Goal: Task Accomplishment & Management: Complete application form

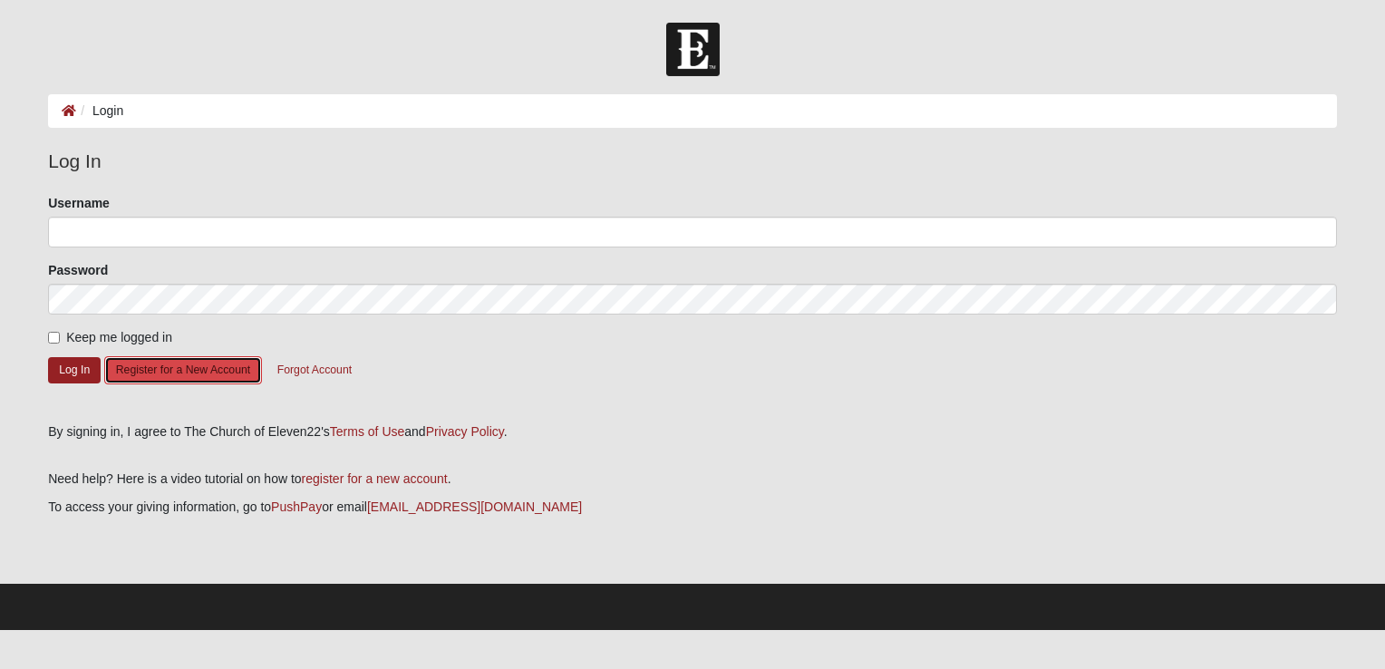
click at [202, 368] on button "Register for a New Account" at bounding box center [183, 370] width 158 height 28
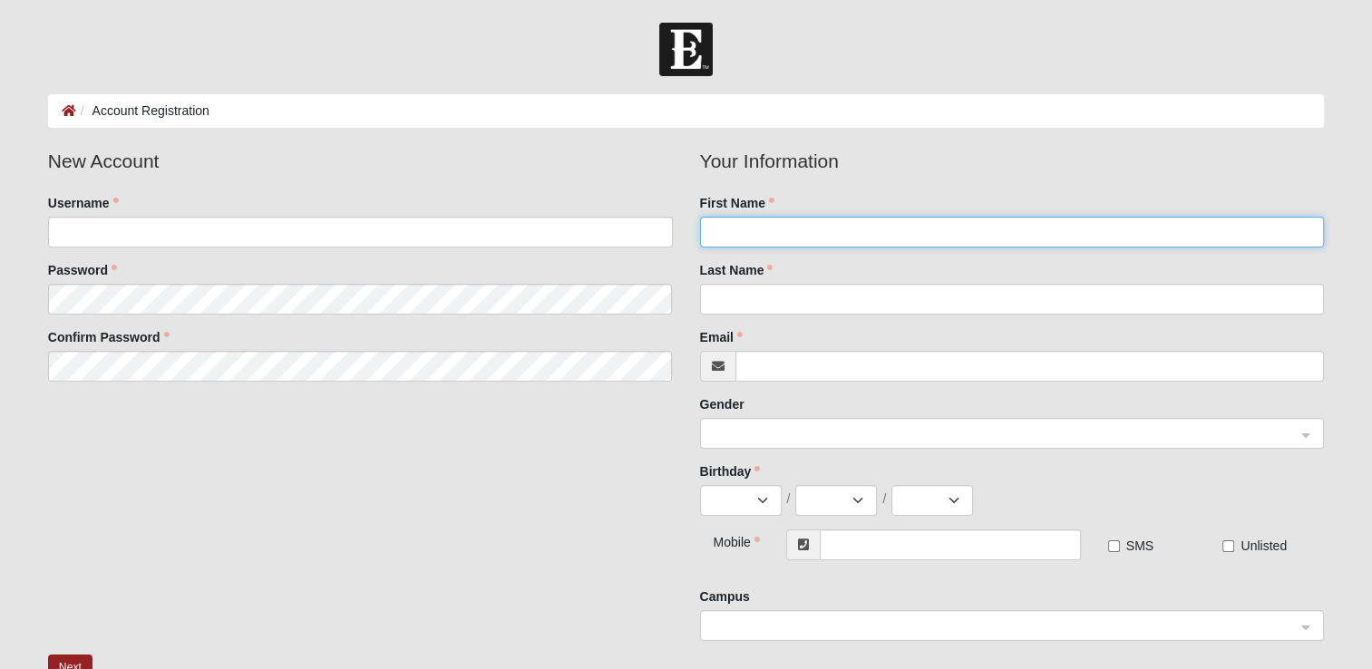
click at [747, 227] on input "First Name" at bounding box center [1012, 232] width 625 height 31
type input "[PERSON_NAME]"
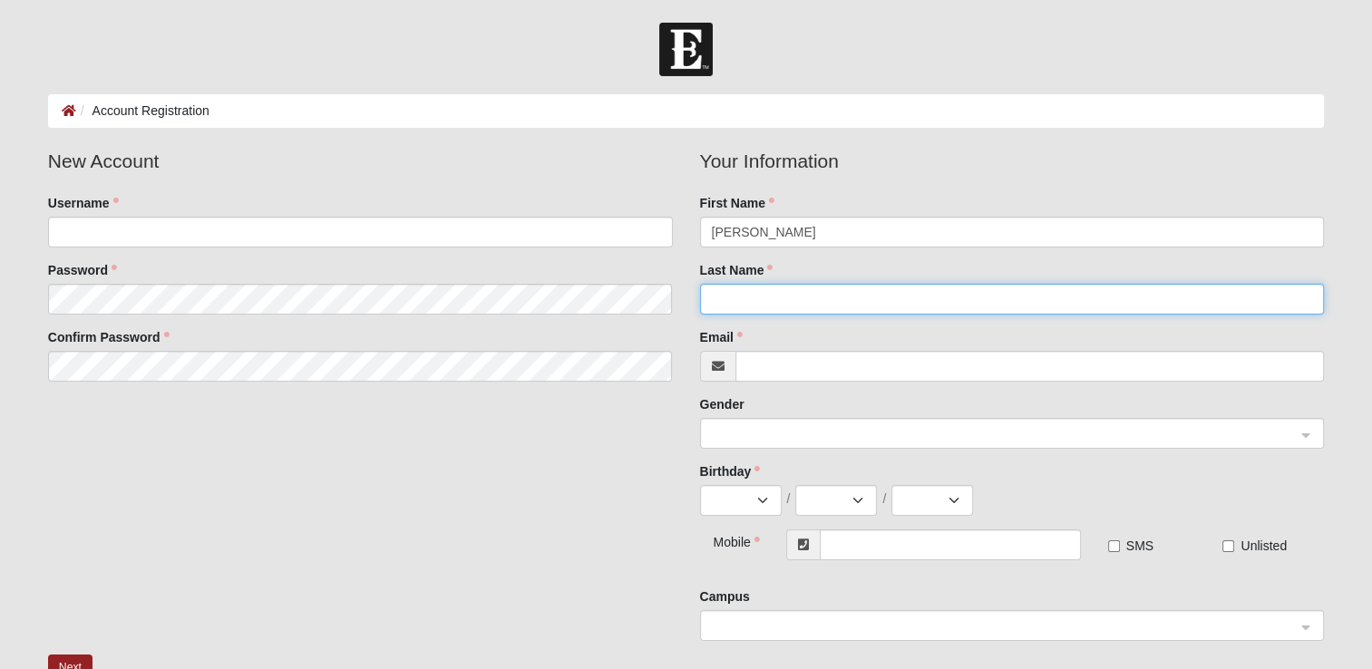
type input "[PERSON_NAME]"
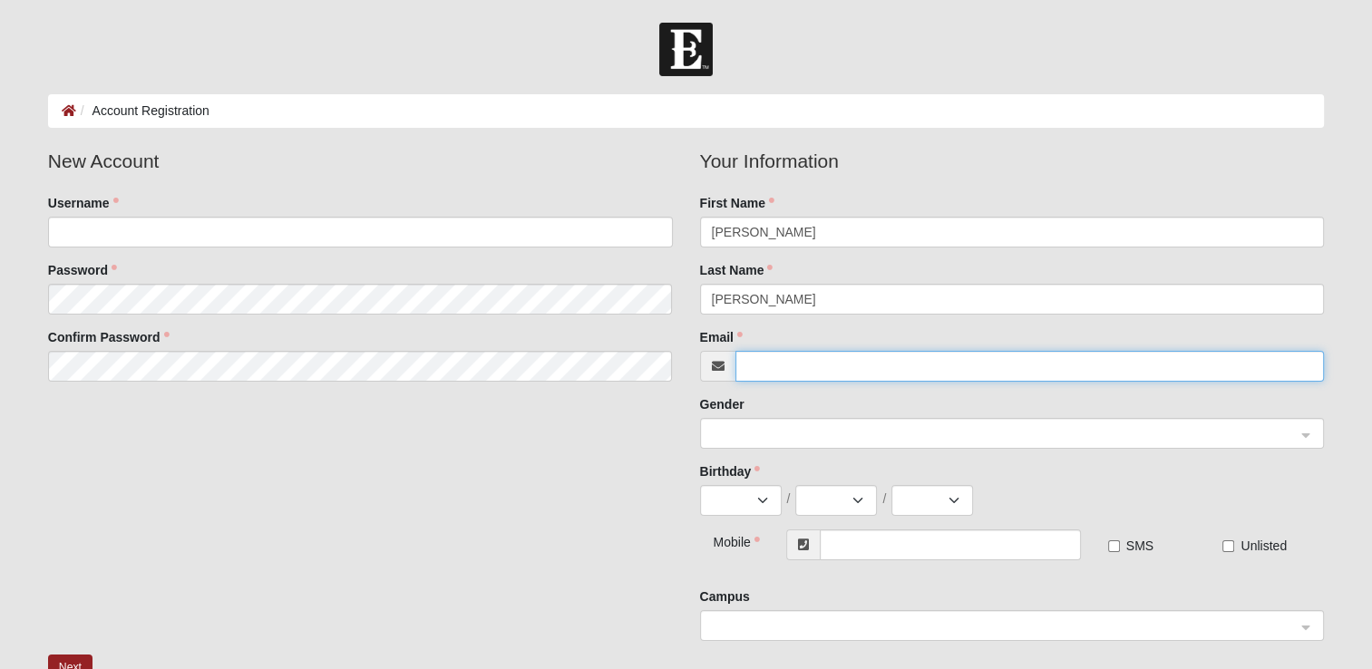
type input "[EMAIL_ADDRESS][DOMAIN_NAME]"
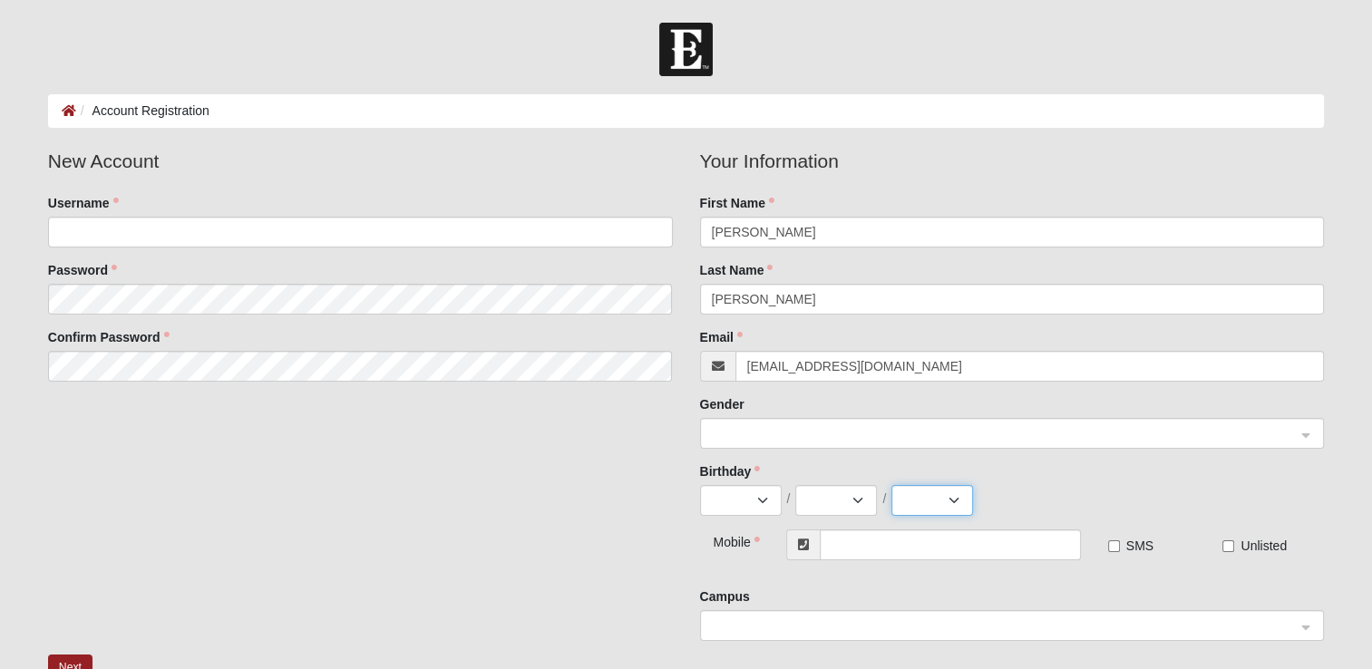
select select "1957"
type input "[PHONE_NUMBER]"
click at [762, 510] on select "Jan Feb Mar Apr May Jun [DATE] Aug Sep Oct Nov Dec" at bounding box center [741, 500] width 82 height 31
select select "2"
click at [700, 485] on select "Jan Feb Mar Apr May Jun [DATE] Aug Sep Oct Nov Dec" at bounding box center [741, 500] width 82 height 31
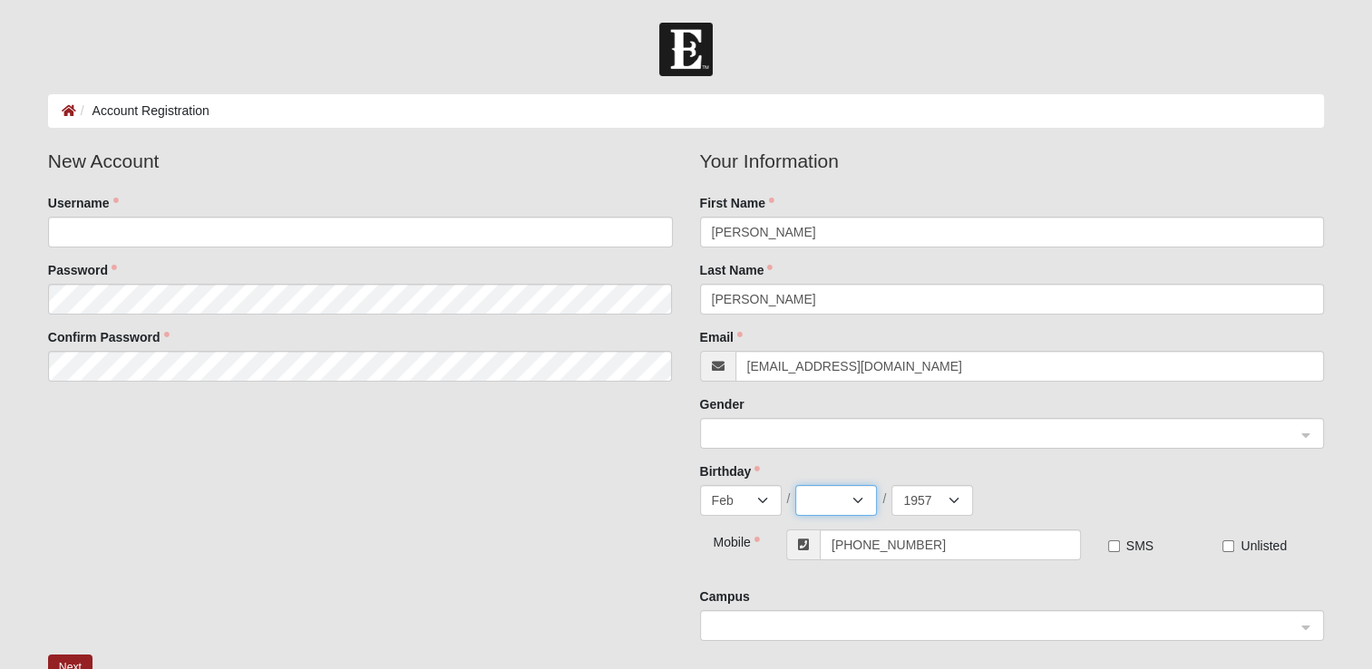
click at [854, 511] on select "1 2 3 4 5 6 7 8 9 10 11 12 13 14 15 16 17 18 19 20 21 22 23 24 25 26 27 28" at bounding box center [836, 500] width 82 height 31
select select "4"
click at [795, 485] on select "1 2 3 4 5 6 7 8 9 10 11 12 13 14 15 16 17 18 19 20 21 22 23 24 25 26 27 28" at bounding box center [836, 500] width 82 height 31
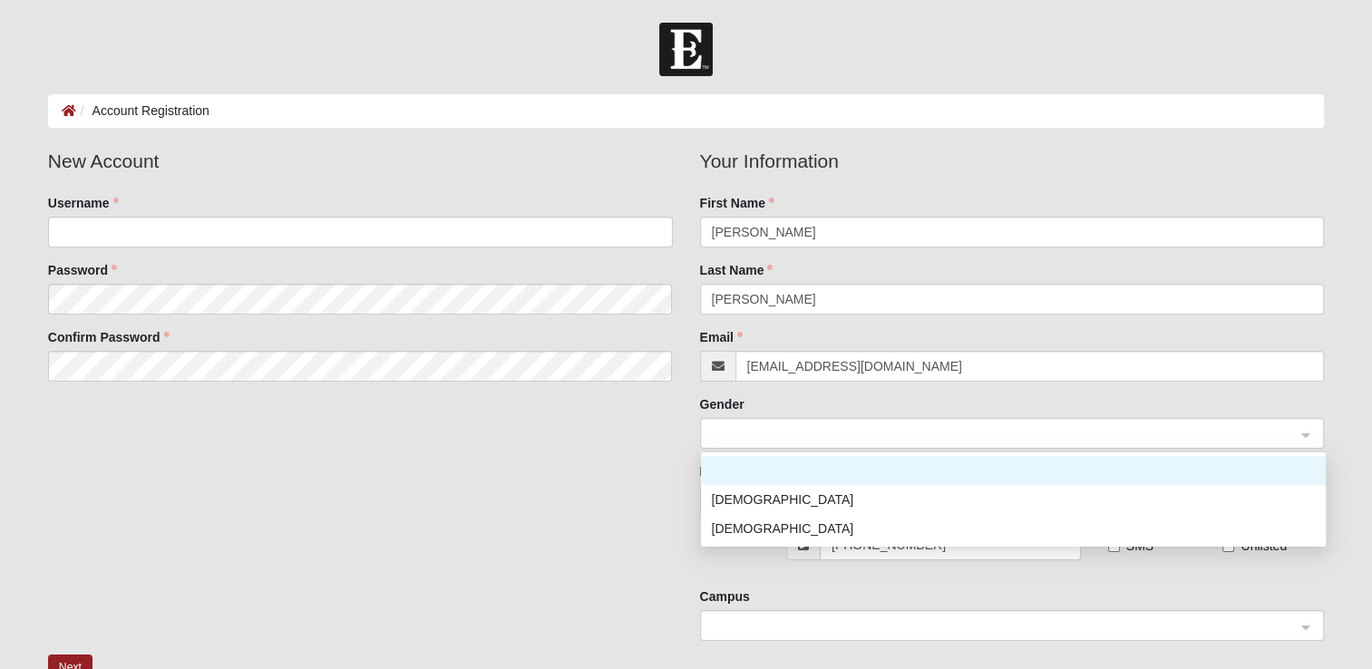
click at [1303, 436] on div at bounding box center [1012, 434] width 623 height 31
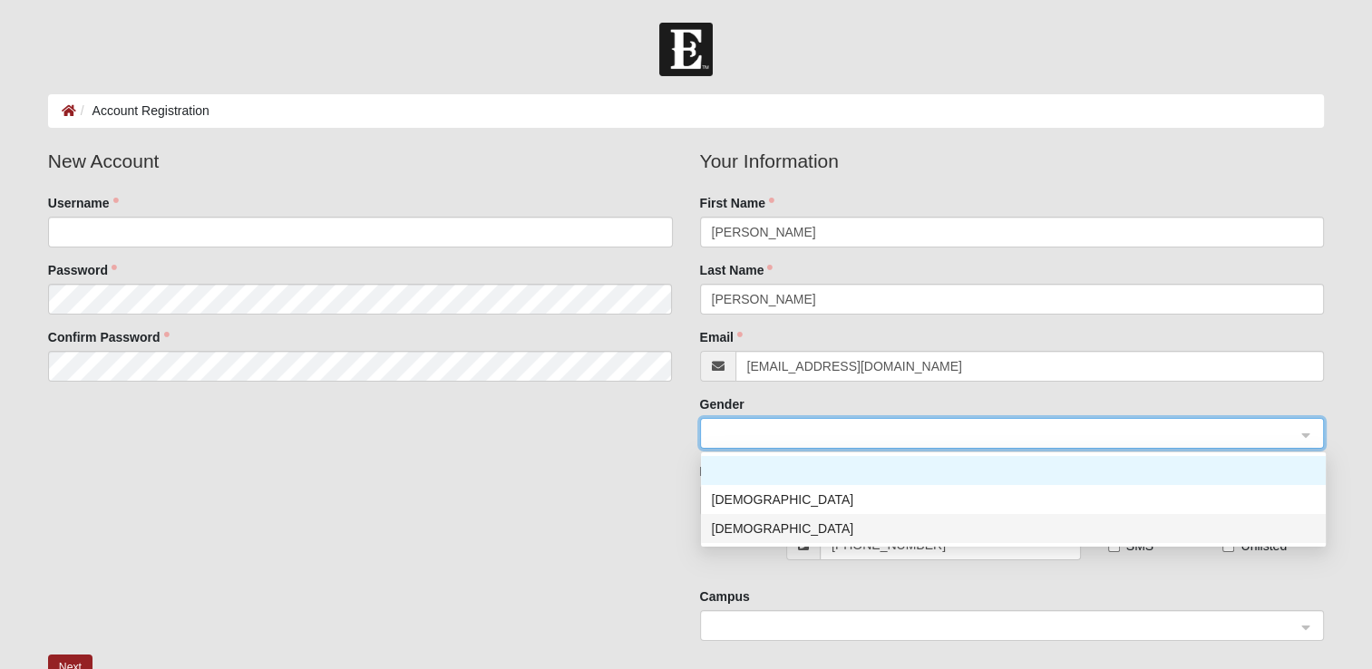
click at [755, 520] on div "[DEMOGRAPHIC_DATA]" at bounding box center [1013, 529] width 603 height 20
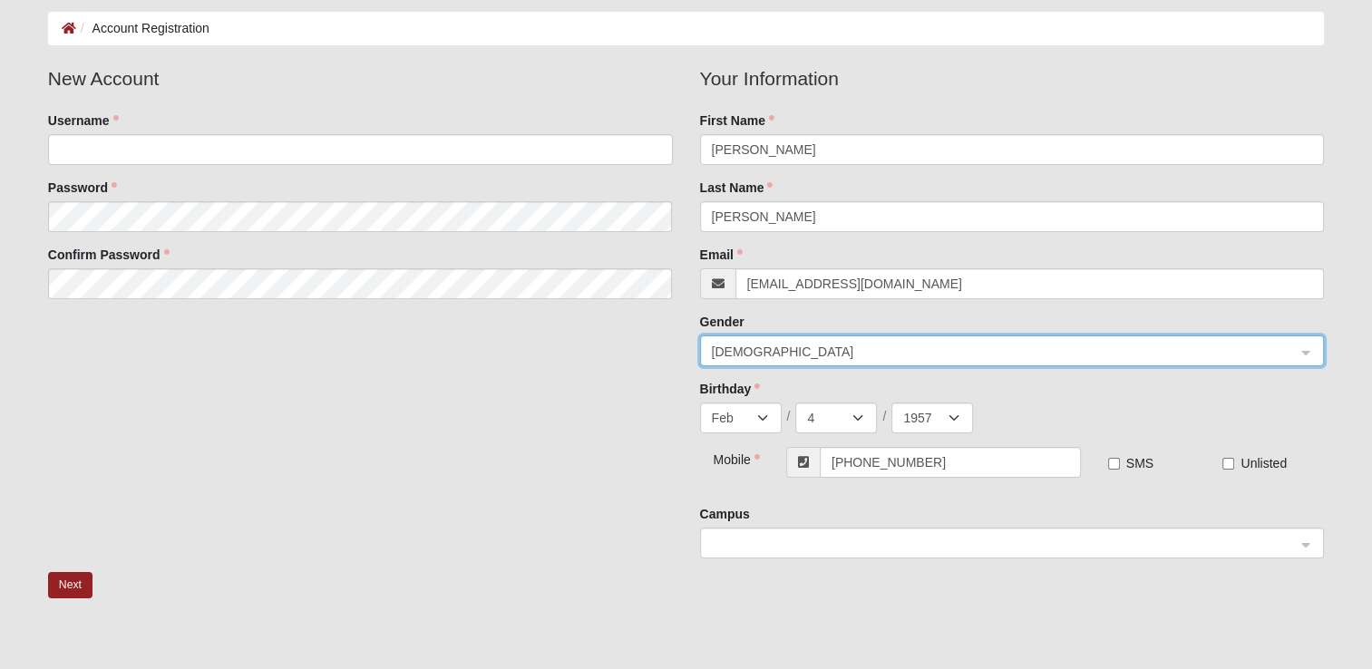
scroll to position [109, 0]
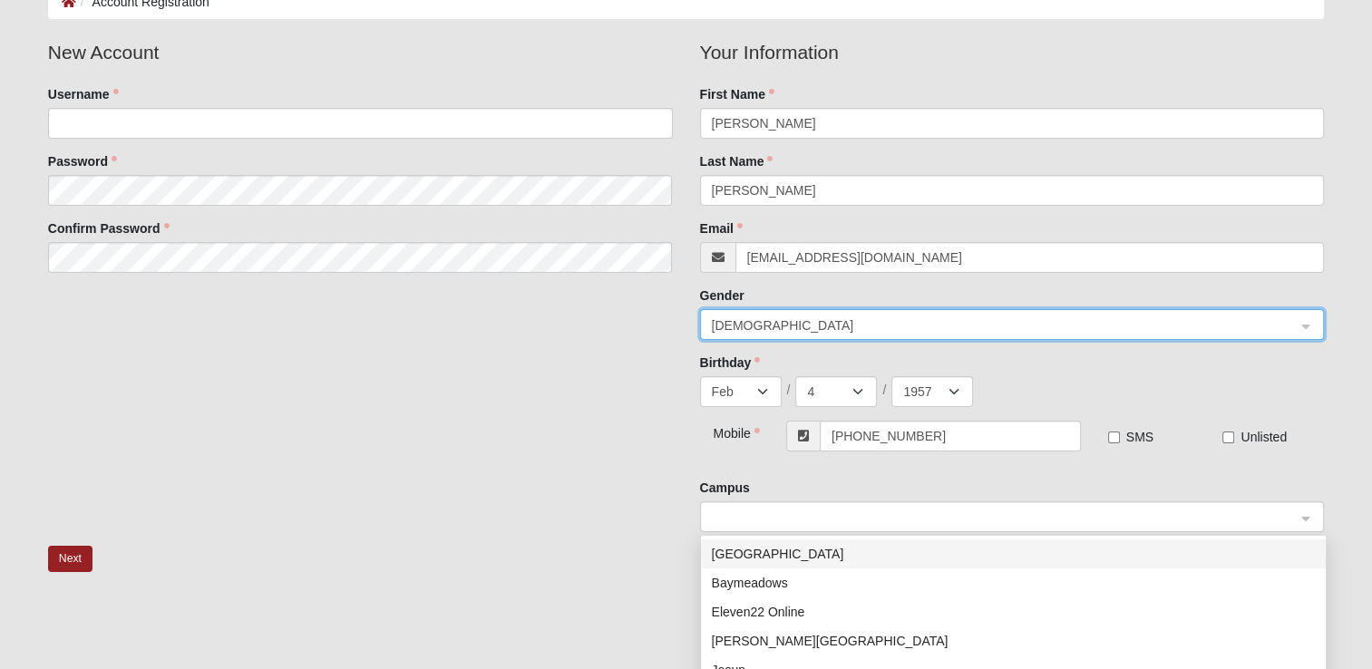
click at [1309, 517] on div at bounding box center [1012, 517] width 623 height 31
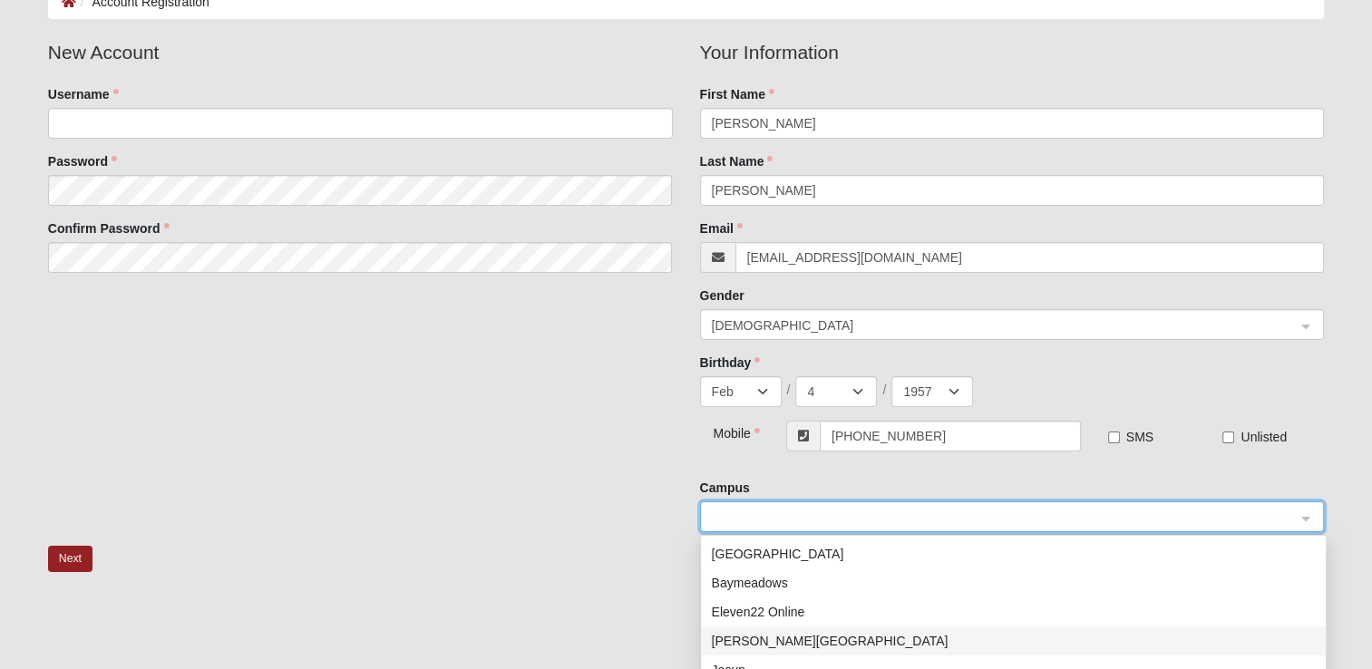
click at [794, 629] on div "[PERSON_NAME][GEOGRAPHIC_DATA]" at bounding box center [1013, 640] width 625 height 29
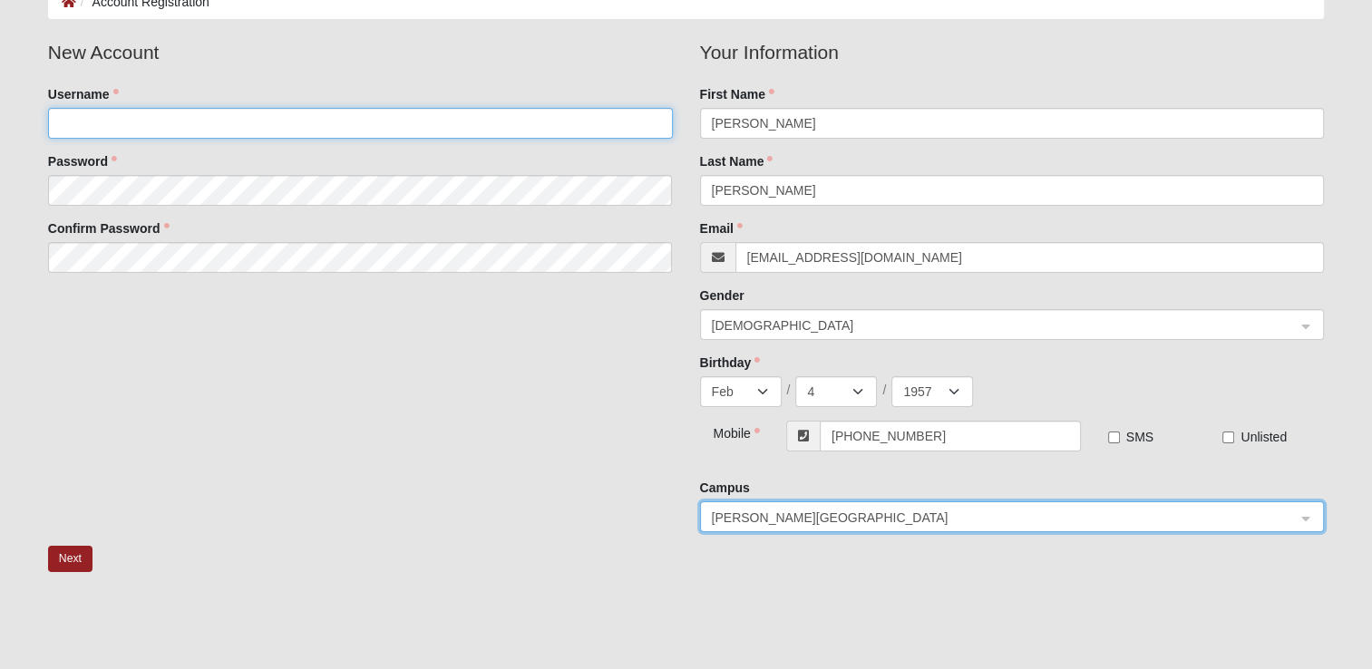
click at [98, 129] on input "Username" at bounding box center [360, 123] width 625 height 31
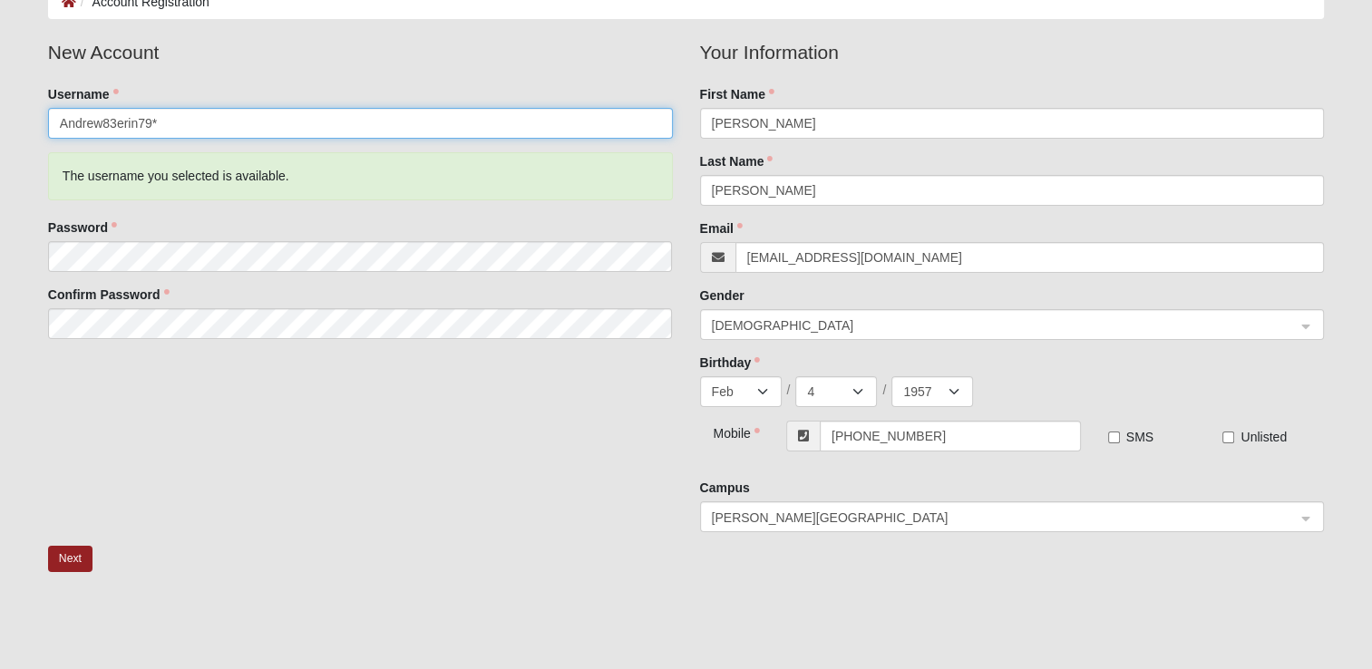
click at [123, 121] on input "Andrew83erin79*" at bounding box center [360, 123] width 625 height 31
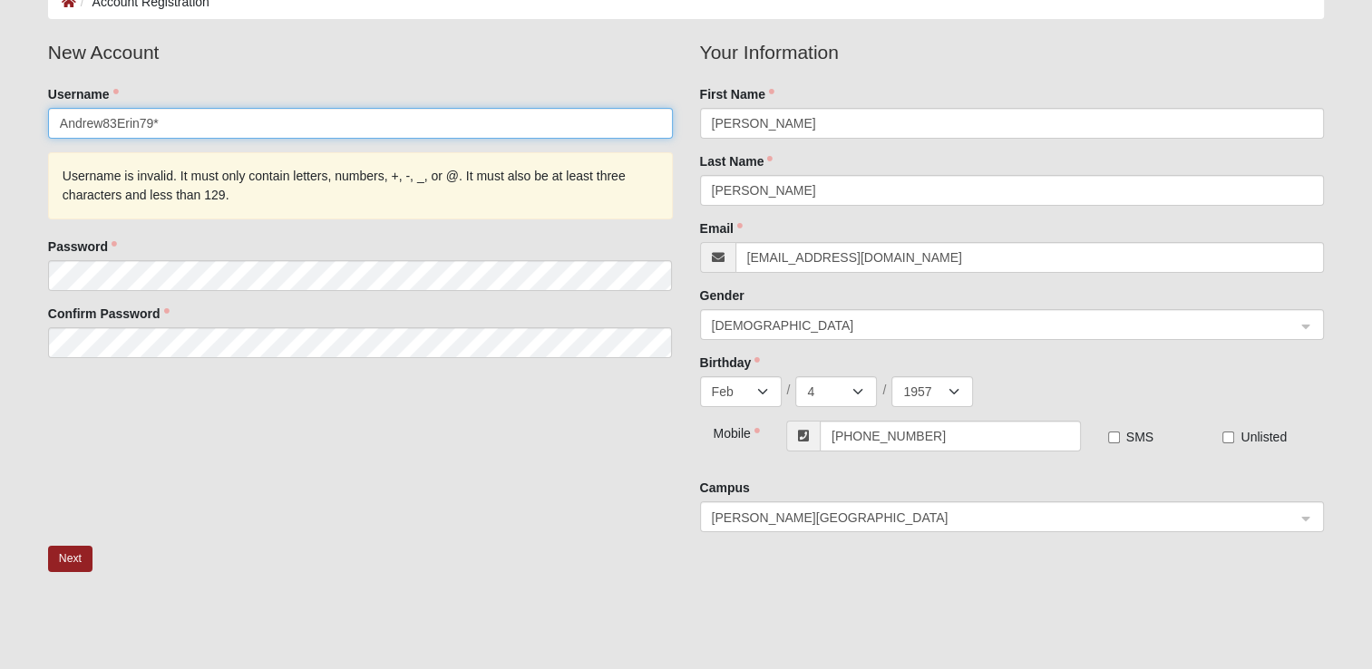
click at [157, 121] on input "Andrew83Erin79*" at bounding box center [360, 123] width 625 height 31
type input "Andrew83Erin79@"
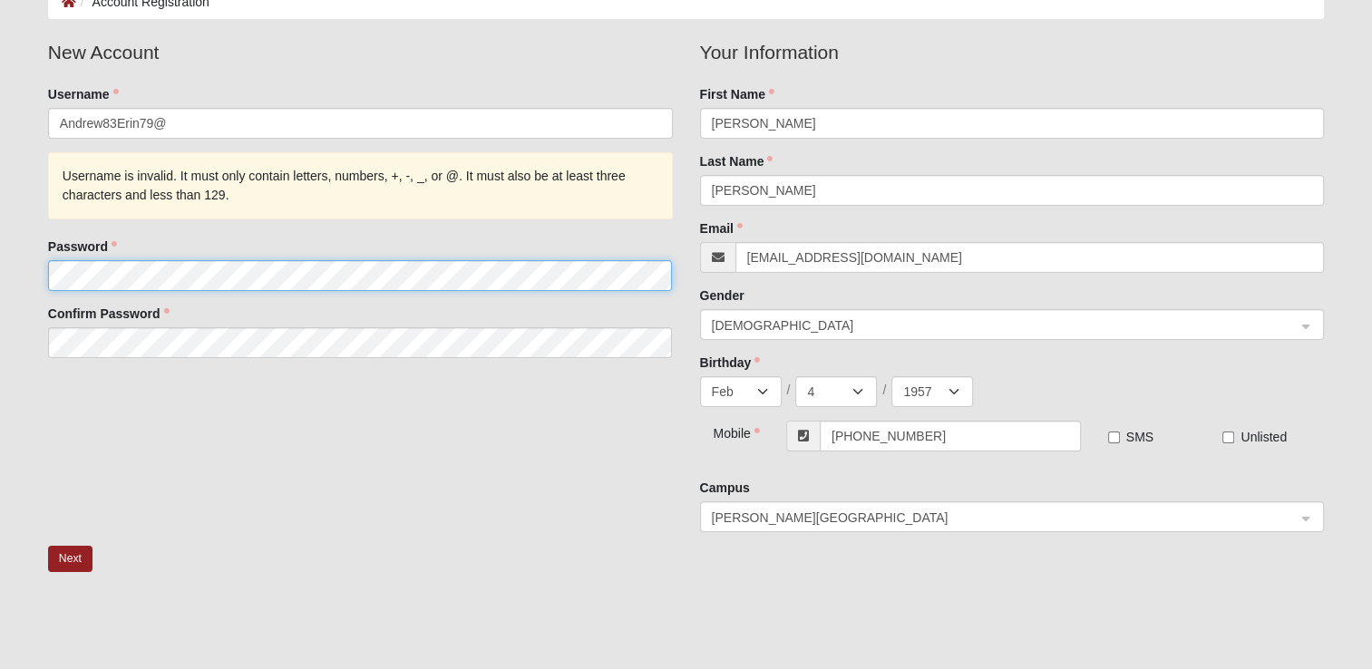
click at [153, 285] on fieldset "New Account Username Andrew83Erin79@ Username is invalid. It must only contain …" at bounding box center [360, 205] width 652 height 334
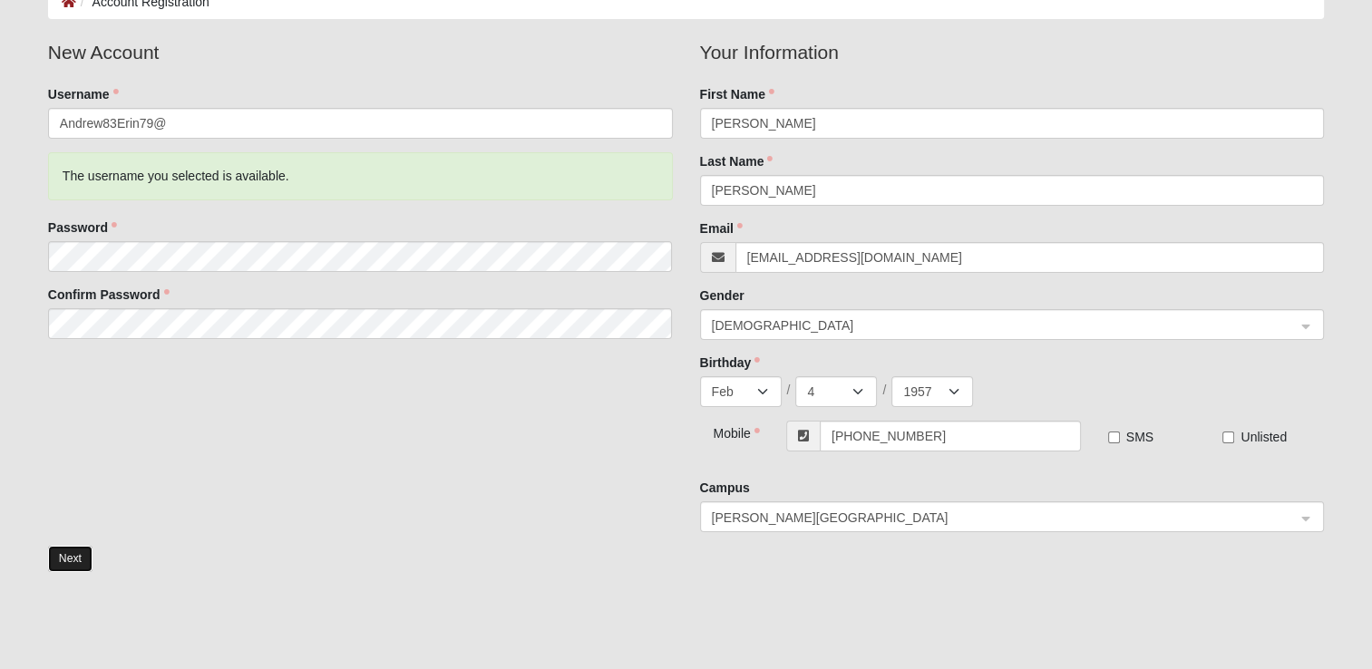
click at [62, 549] on button "Next" at bounding box center [70, 559] width 44 height 26
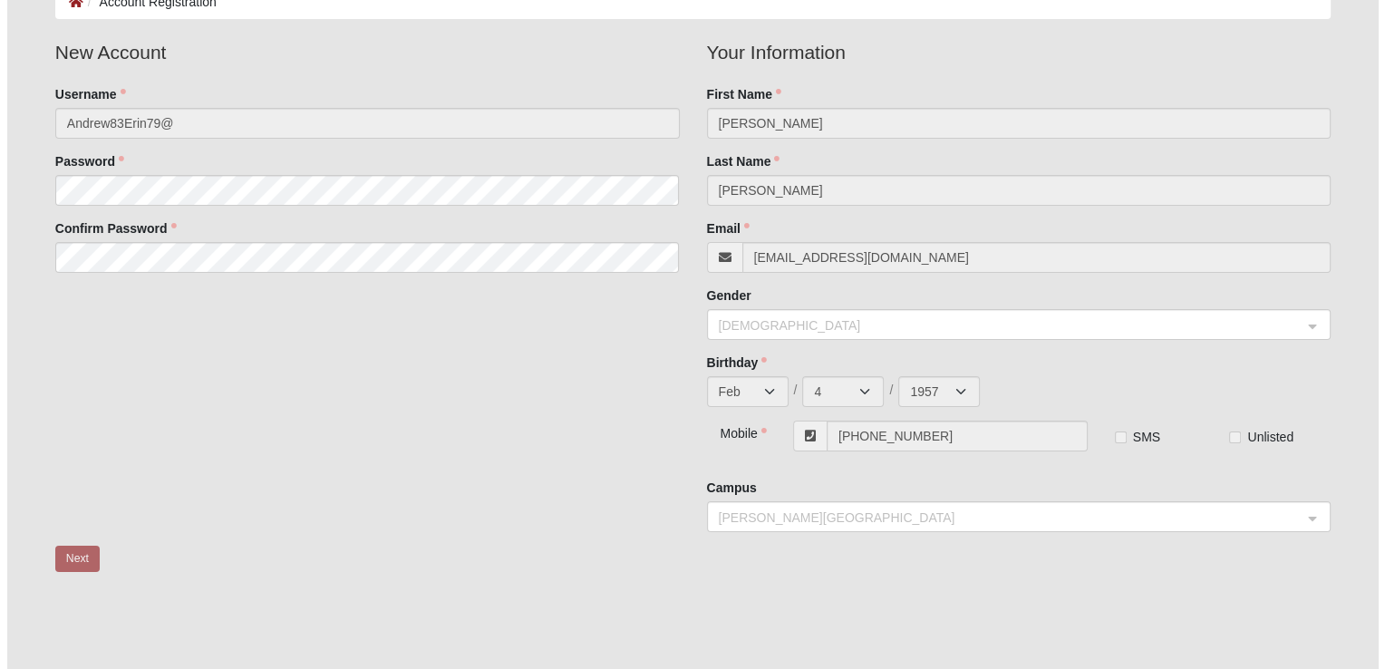
scroll to position [0, 0]
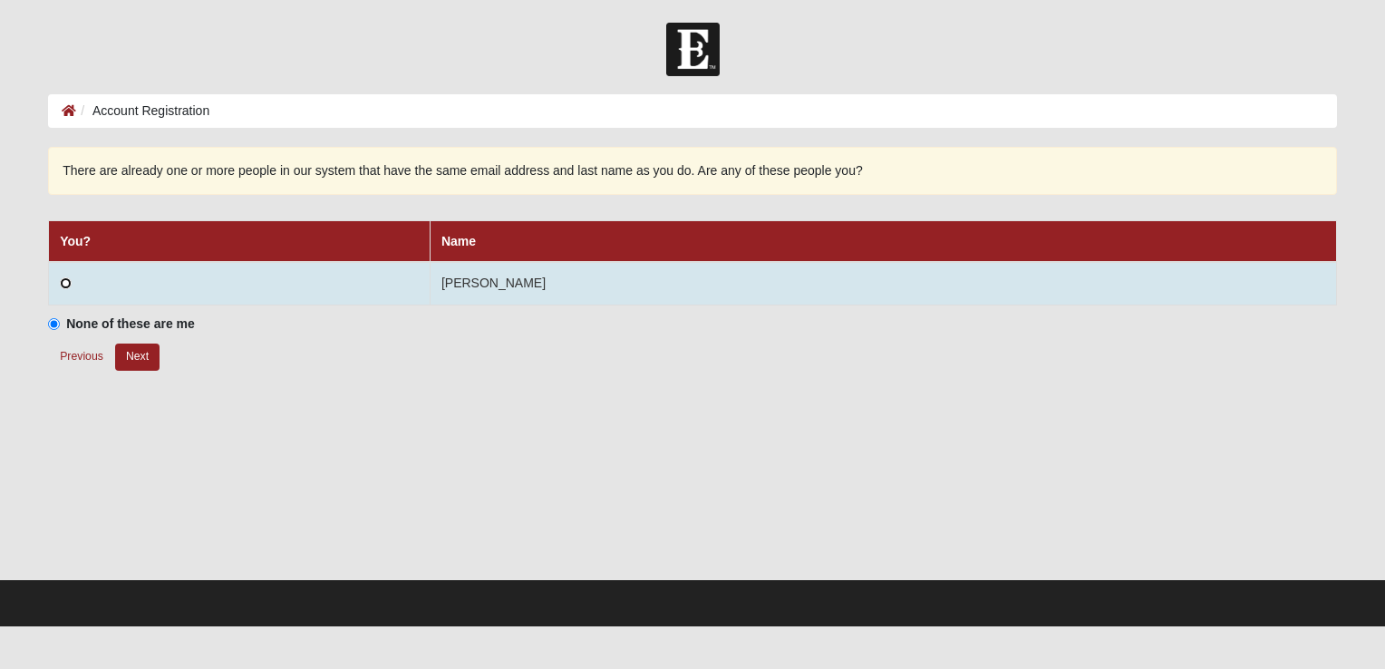
click at [63, 278] on input "radio" at bounding box center [66, 283] width 12 height 12
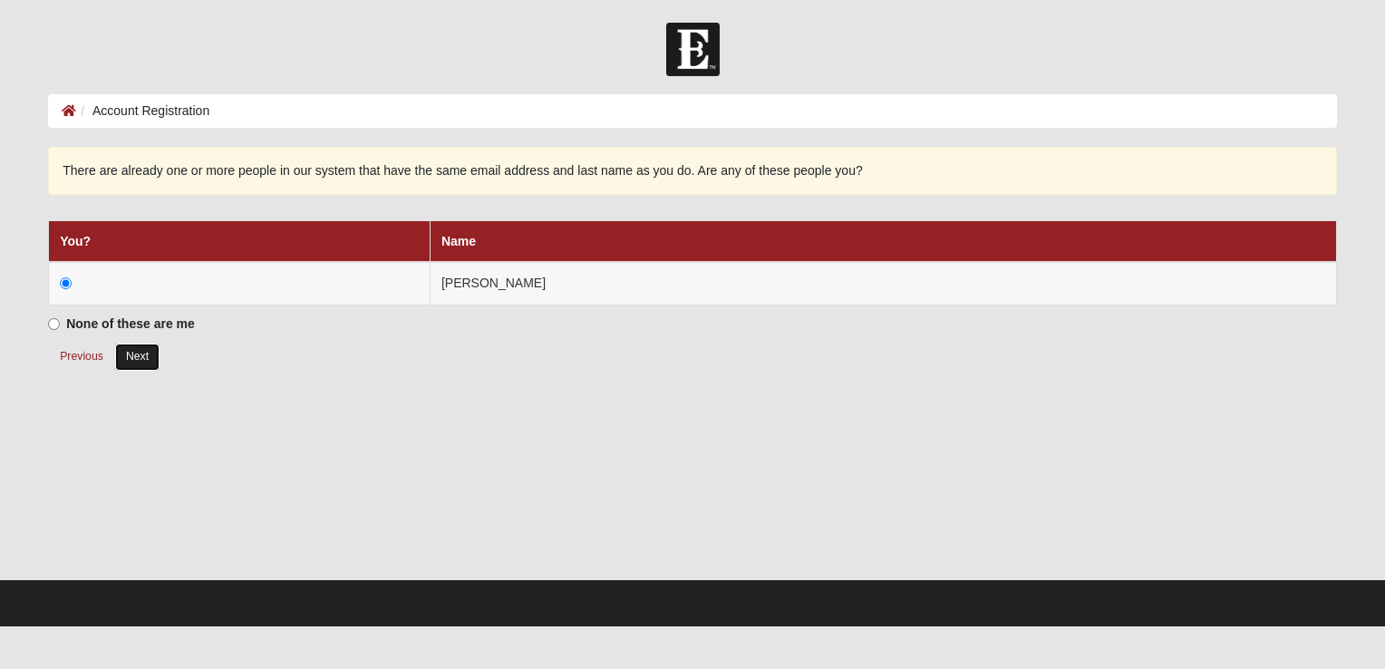
click at [141, 351] on button "Next" at bounding box center [137, 357] width 44 height 26
radio input "true"
